Goal: Information Seeking & Learning: Check status

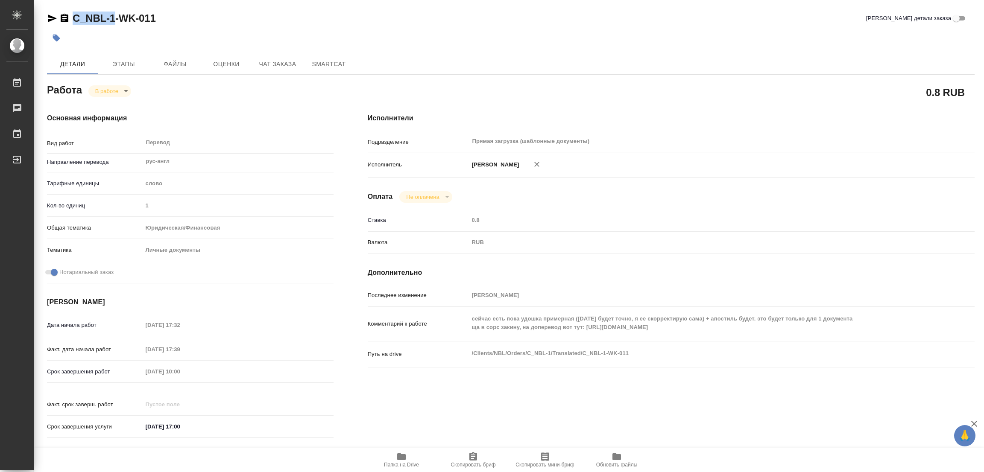
drag, startPoint x: 70, startPoint y: 9, endPoint x: 111, endPoint y: 16, distance: 41.7
click at [111, 15] on div "C_NBL-1-WK-011 Кратко детали заказа Детали Этапы Файлы Оценки Чат заказа SmartC…" at bounding box center [510, 358] width 937 height 717
copy link "C_NBL-"
drag, startPoint x: 68, startPoint y: 12, endPoint x: 116, endPoint y: 16, distance: 48.5
click at [116, 16] on div "C_NBL-1-WK-011" at bounding box center [101, 19] width 109 height 14
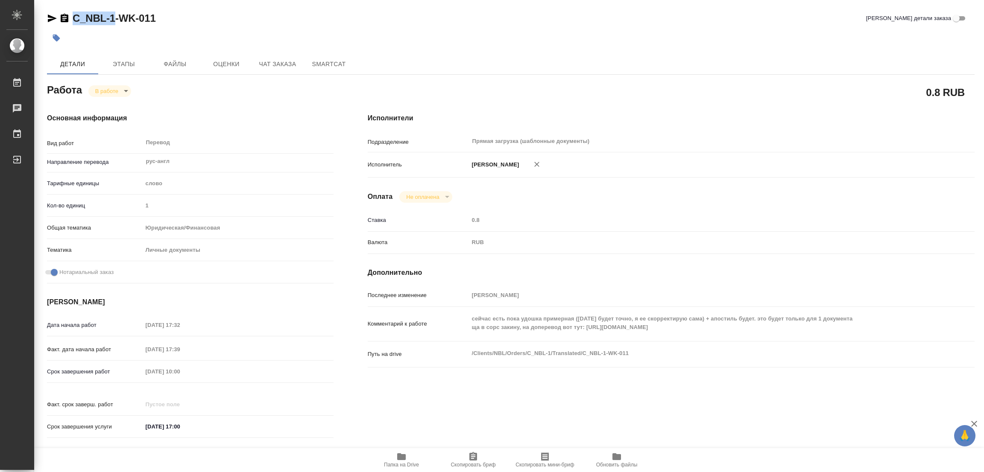
copy link "C_NBL-1"
drag, startPoint x: 475, startPoint y: 461, endPoint x: 448, endPoint y: 467, distance: 27.6
click at [474, 461] on icon "button" at bounding box center [473, 457] width 10 height 10
copy link "C_NBL-1"
click at [698, 108] on div "Исполнители Подразделение Прямая загрузка (шаблонные документы) ​ Исполнитель П…" at bounding box center [671, 278] width 641 height 365
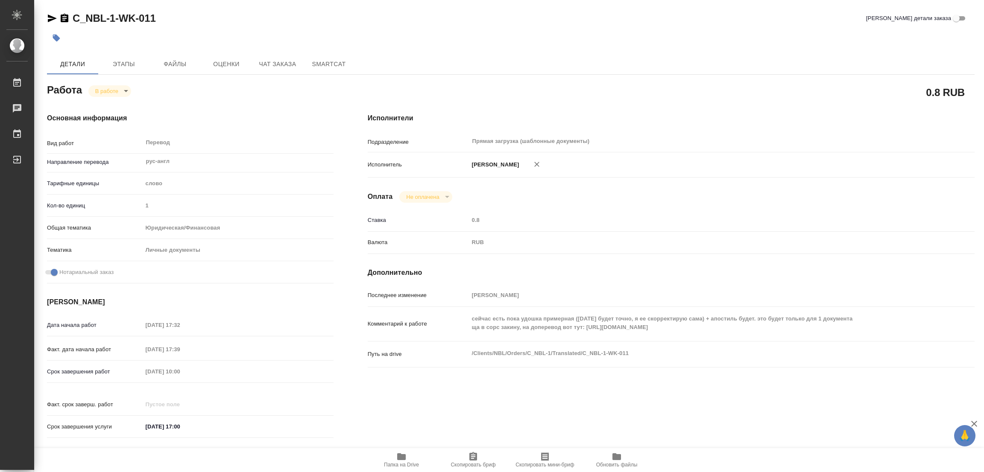
click at [683, 131] on div "Исполнители Подразделение Прямая загрузка (шаблонные документы) ​ Исполнитель П…" at bounding box center [671, 278] width 641 height 365
click at [141, 380] on div "Срок завершения работ 05.09.2025 10:00" at bounding box center [190, 380] width 287 height 33
click at [197, 19] on div "C_NBL-1-WK-011 Кратко детали заказа" at bounding box center [511, 19] width 928 height 14
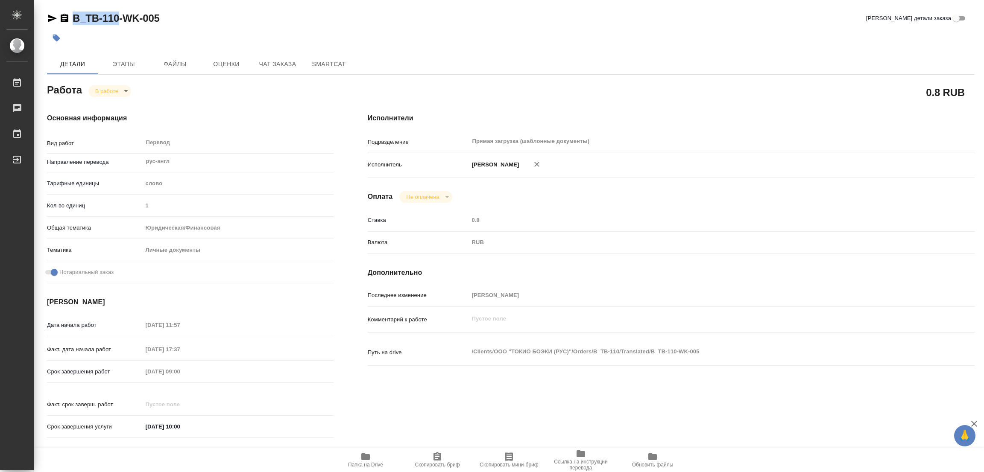
drag, startPoint x: 68, startPoint y: 11, endPoint x: 117, endPoint y: 18, distance: 49.2
click at [117, 18] on div "B_TB-110-WK-005 Кратко детали заказа Детали Этапы Файлы Оценки Чат заказа Smart…" at bounding box center [510, 358] width 937 height 717
copy link "B_TB-110"
click at [437, 458] on icon "button" at bounding box center [438, 456] width 8 height 9
copy link "B_TB-110"
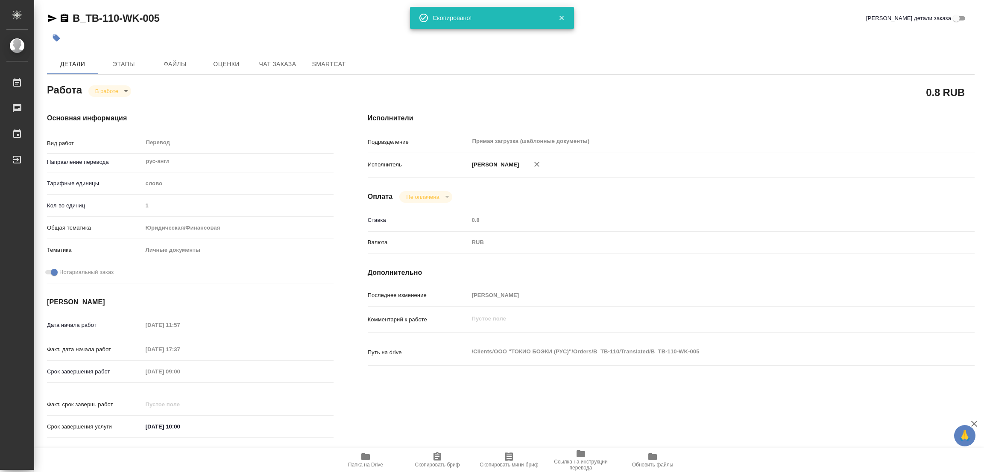
click at [716, 64] on div "Детали Этапы Файлы Оценки Чат заказа SmartCat" at bounding box center [511, 64] width 928 height 21
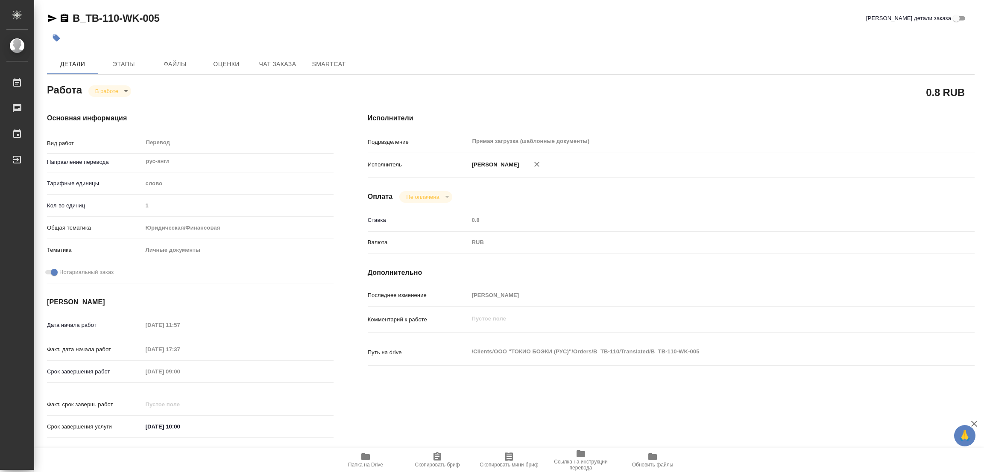
click at [130, 370] on div "Срок завершения работ [DATE] 09:00" at bounding box center [190, 371] width 287 height 15
drag, startPoint x: 218, startPoint y: 109, endPoint x: 225, endPoint y: 109, distance: 6.8
click at [224, 109] on div "Основная информация Вид работ Перевод x ​ Направление перевода рус-англ ​ Тариф…" at bounding box center [190, 278] width 321 height 365
